Goal: Check status: Check status

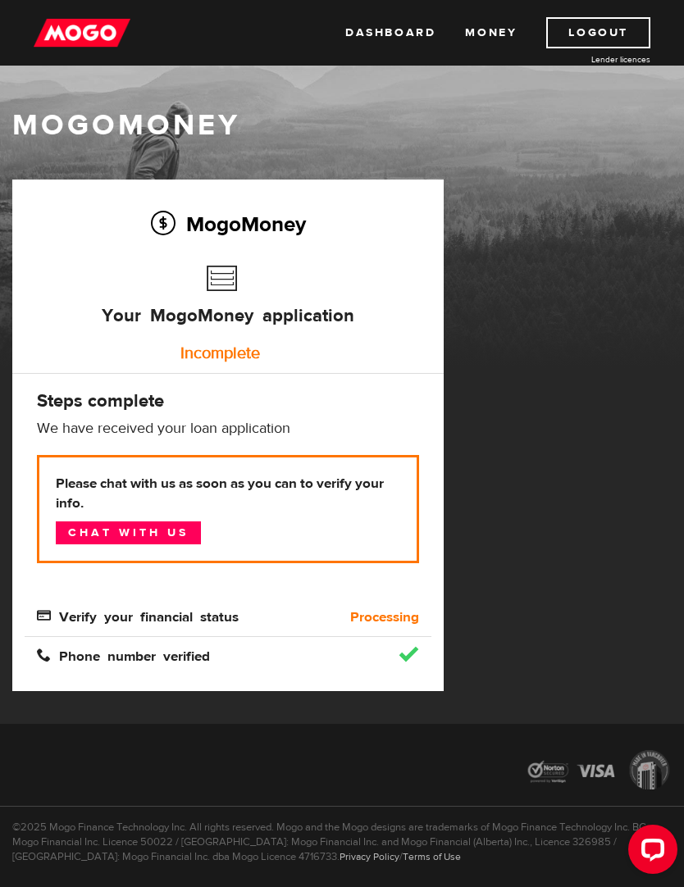
click at [155, 536] on link "Chat with us" at bounding box center [128, 532] width 145 height 23
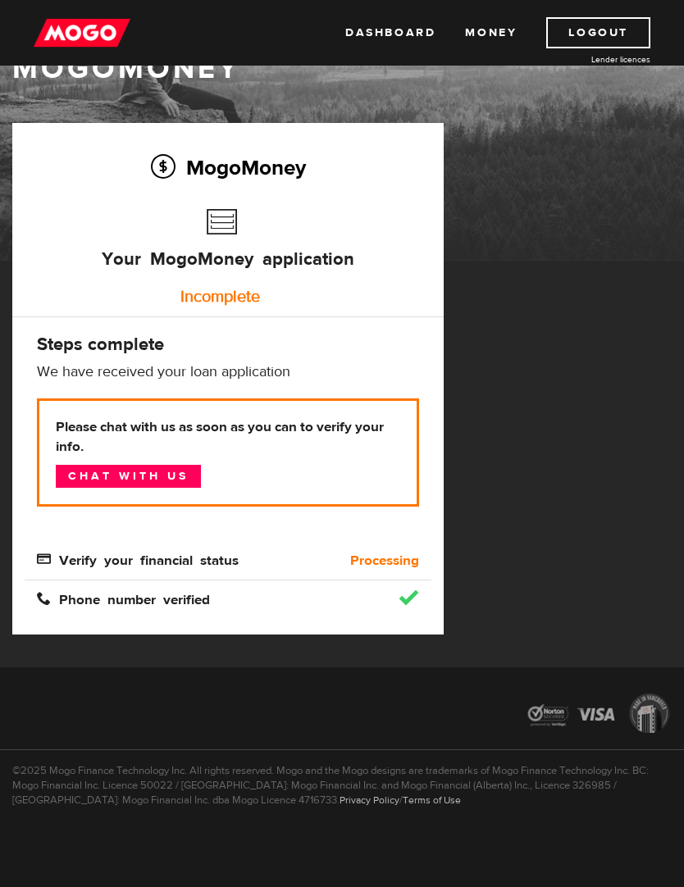
click at [503, 27] on link "Money" at bounding box center [491, 32] width 52 height 31
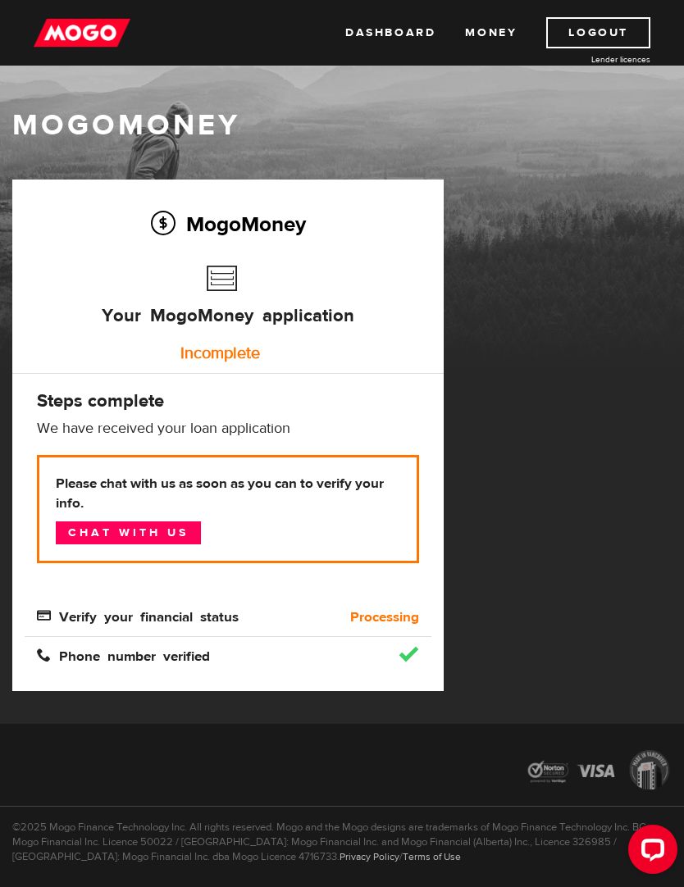
click at [407, 676] on div "MogoMoney Your MogoMoney application Incomplete Steps complete We have received…" at bounding box center [227, 436] width 431 height 512
click at [367, 659] on div at bounding box center [381, 655] width 102 height 16
click at [230, 618] on span "Verify your financial status" at bounding box center [138, 615] width 202 height 14
click at [173, 638] on div "Phone number verified" at bounding box center [228, 646] width 407 height 39
click at [93, 475] on b "Please chat with us as soon as you can to verify your info." at bounding box center [228, 493] width 344 height 39
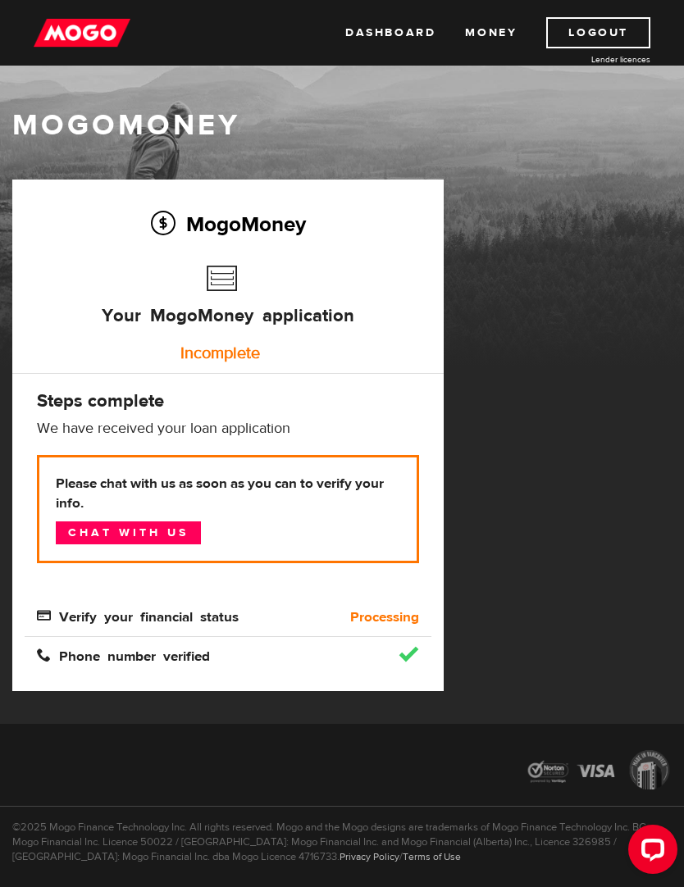
click at [399, 34] on link "Dashboard" at bounding box center [390, 32] width 90 height 31
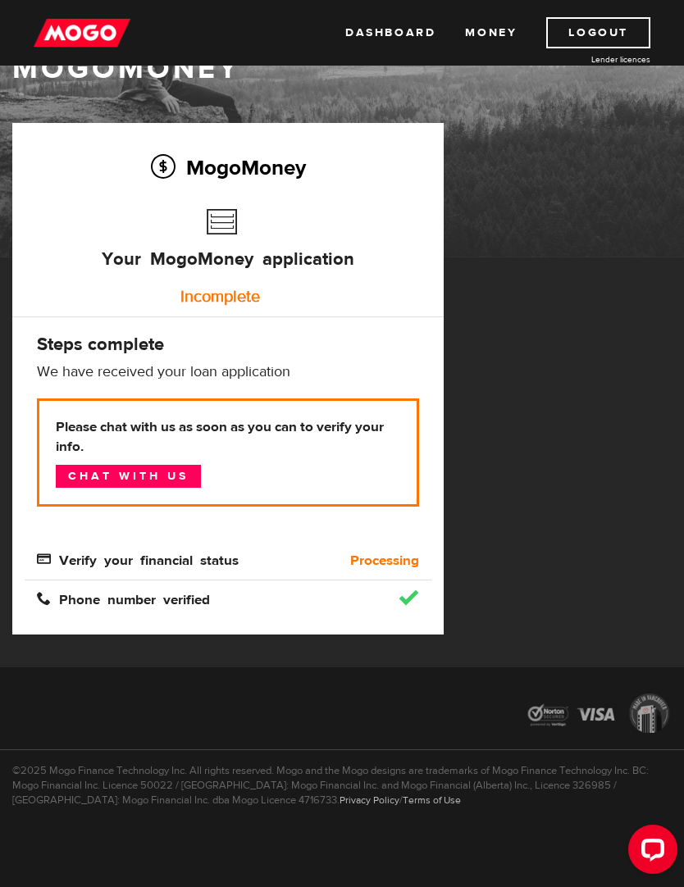
scroll to position [57, 0]
